Goal: Task Accomplishment & Management: Use online tool/utility

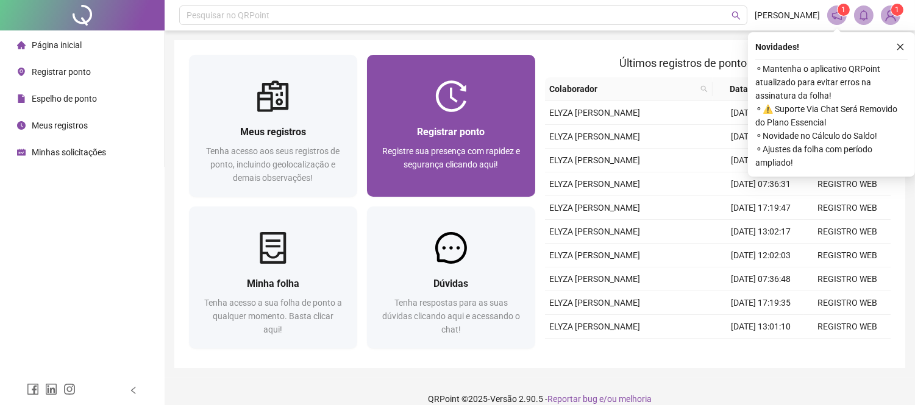
click at [478, 118] on div "Registrar ponto Registre sua presença com rapidez e segurança clicando aqui!" at bounding box center [451, 154] width 168 height 85
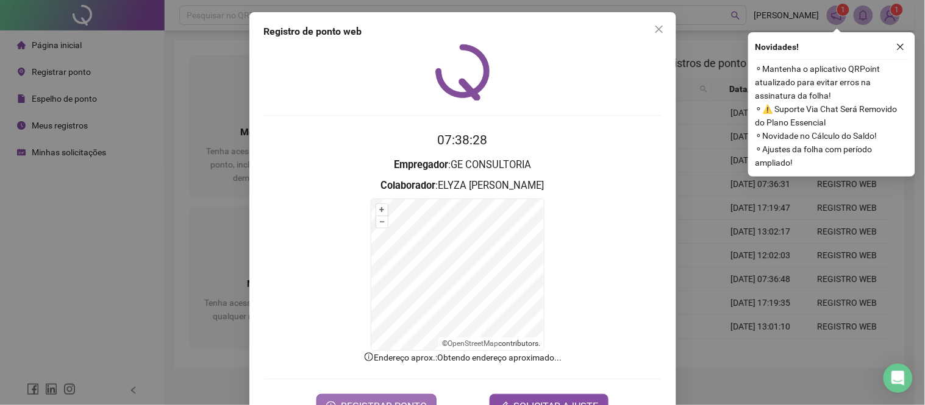
click at [383, 398] on button "REGISTRAR PONTO" at bounding box center [376, 406] width 120 height 24
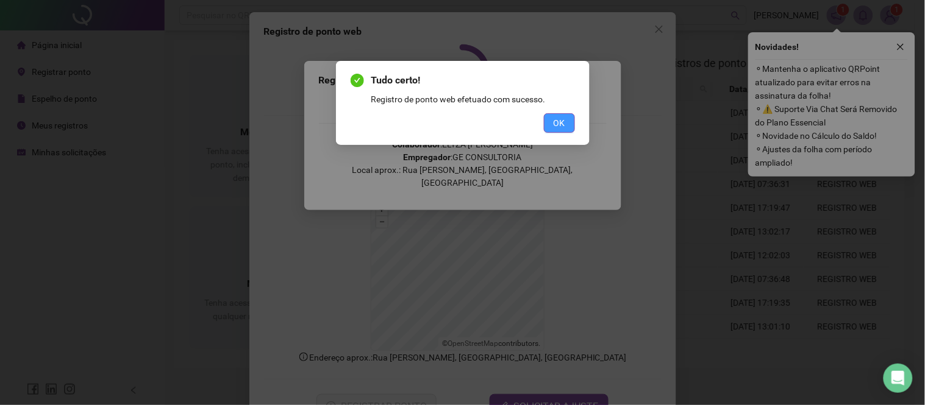
click at [555, 128] on span "OK" at bounding box center [560, 122] width 12 height 13
